Goal: Navigation & Orientation: Go to known website

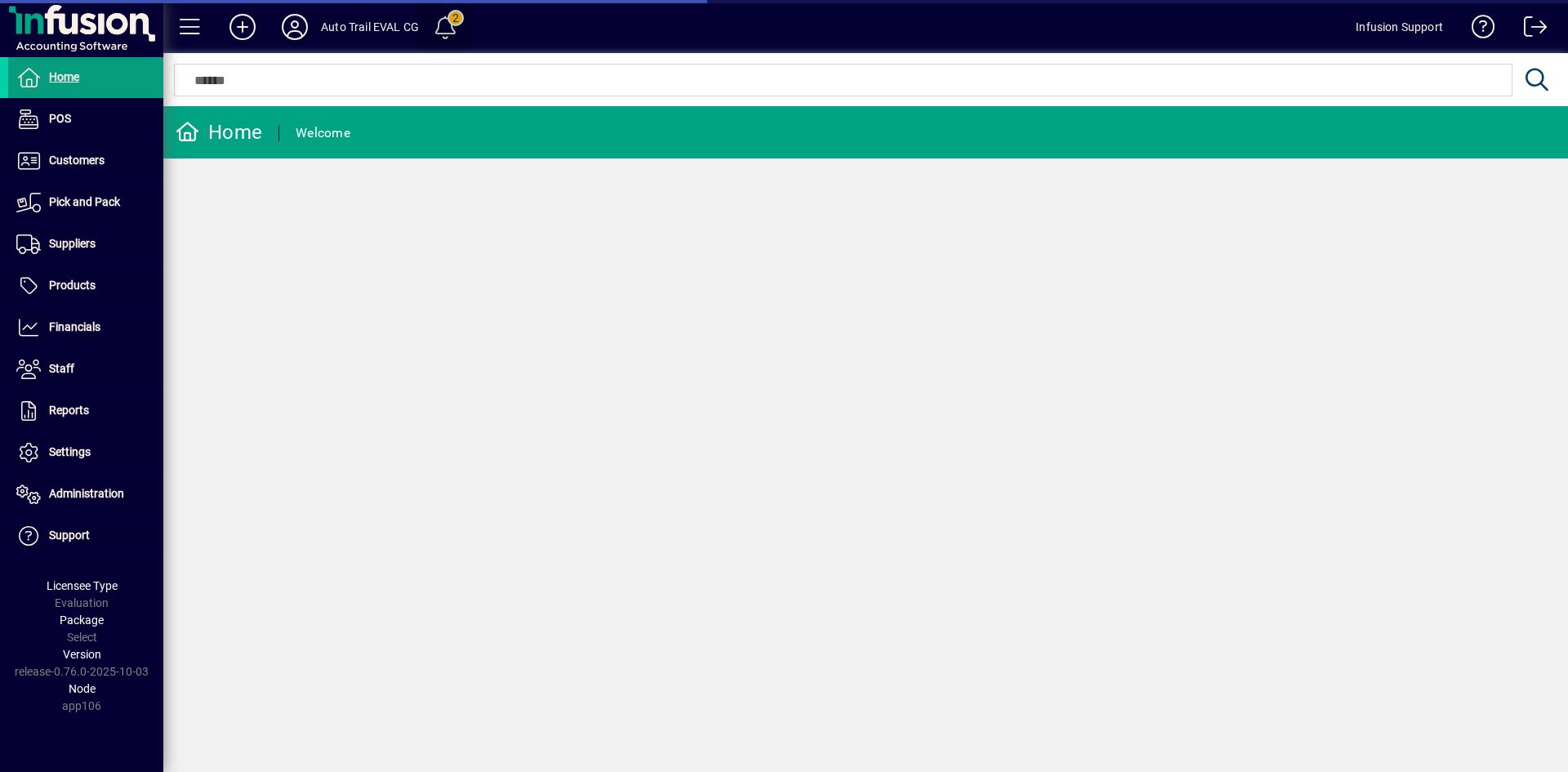
click at [447, 40] on span at bounding box center [446, 27] width 39 height 39
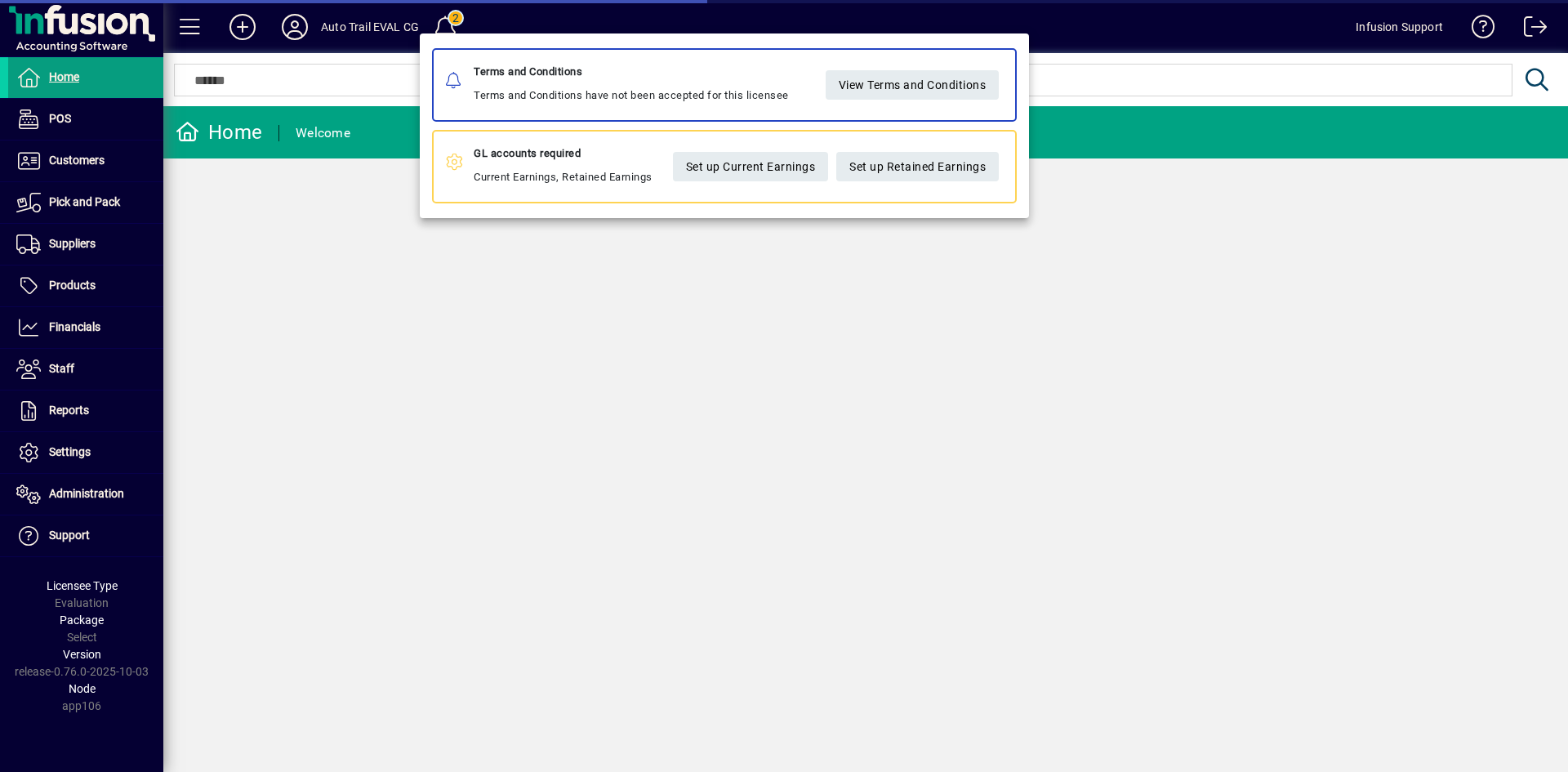
click at [385, 211] on div at bounding box center [784, 386] width 1568 height 772
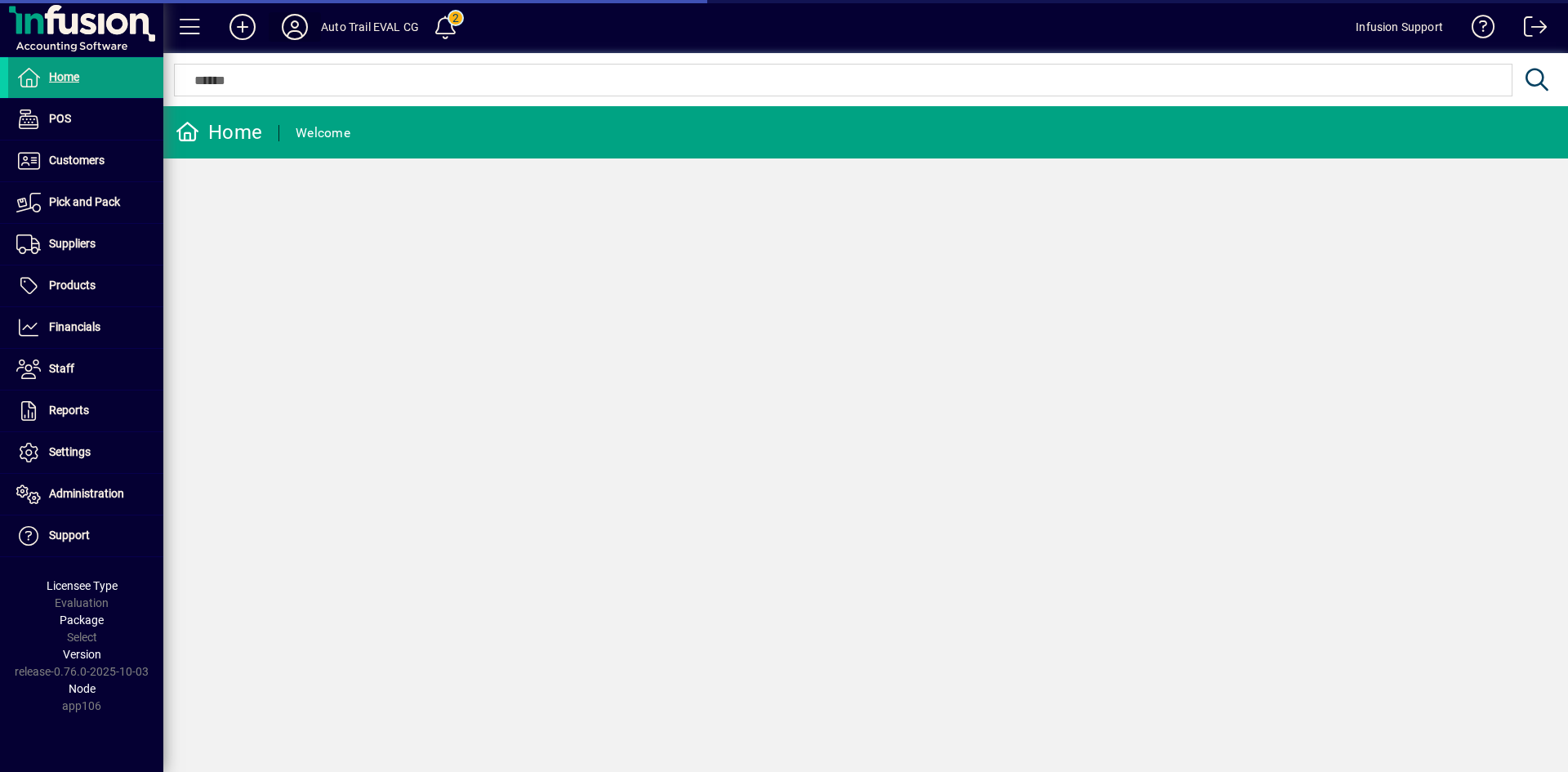
click at [283, 25] on icon at bounding box center [295, 27] width 33 height 26
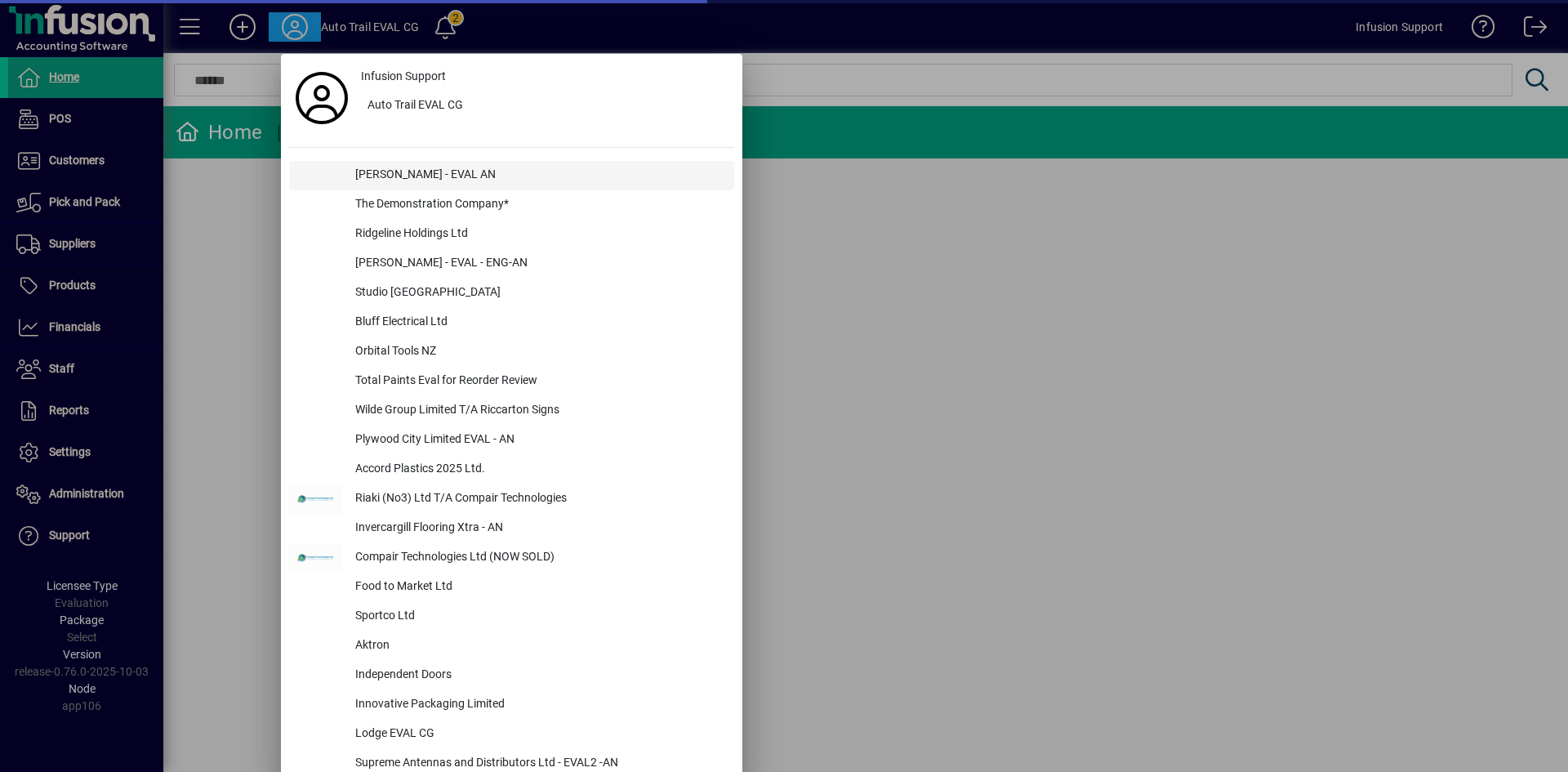
click at [543, 168] on div "[PERSON_NAME] - EVAL AN" at bounding box center [538, 175] width 392 height 30
